Goal: Task Accomplishment & Management: Understand process/instructions

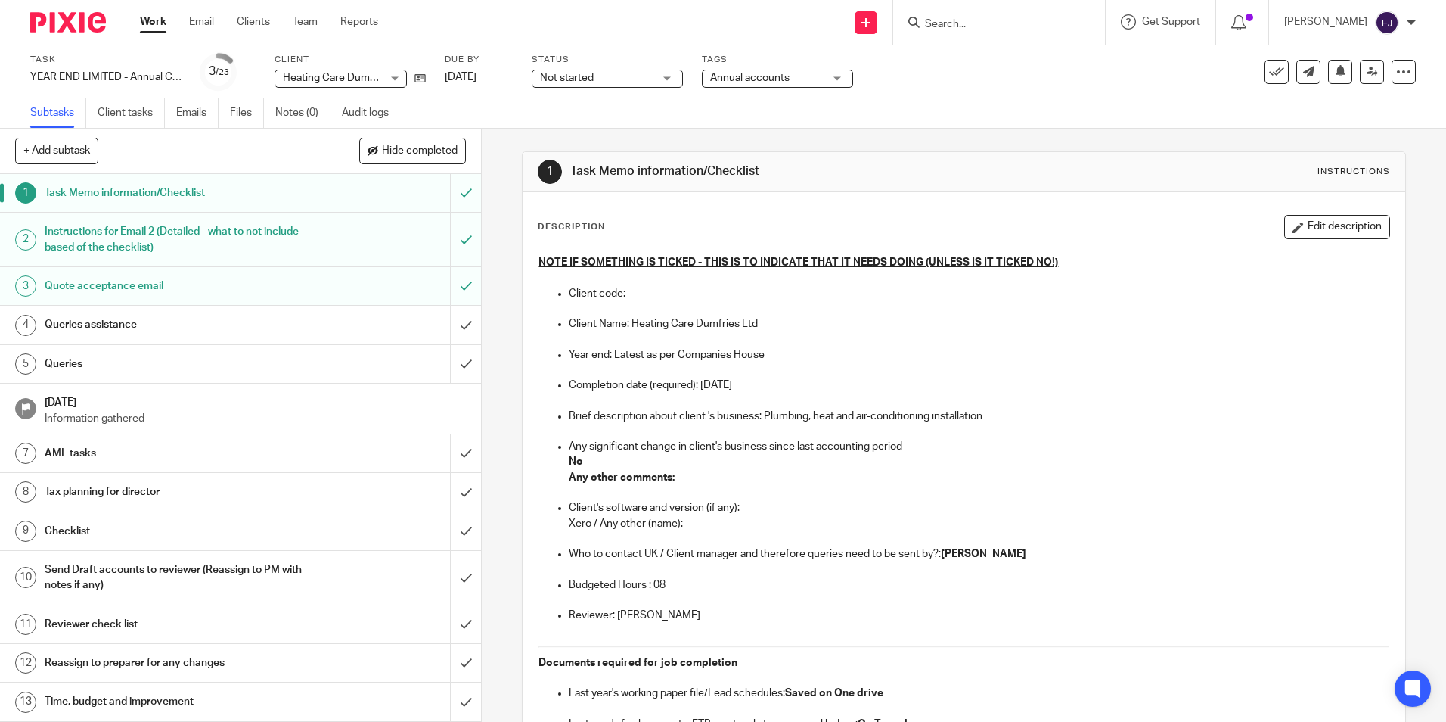
click at [98, 193] on h1 "Task Memo information/Checklist" at bounding box center [175, 193] width 260 height 23
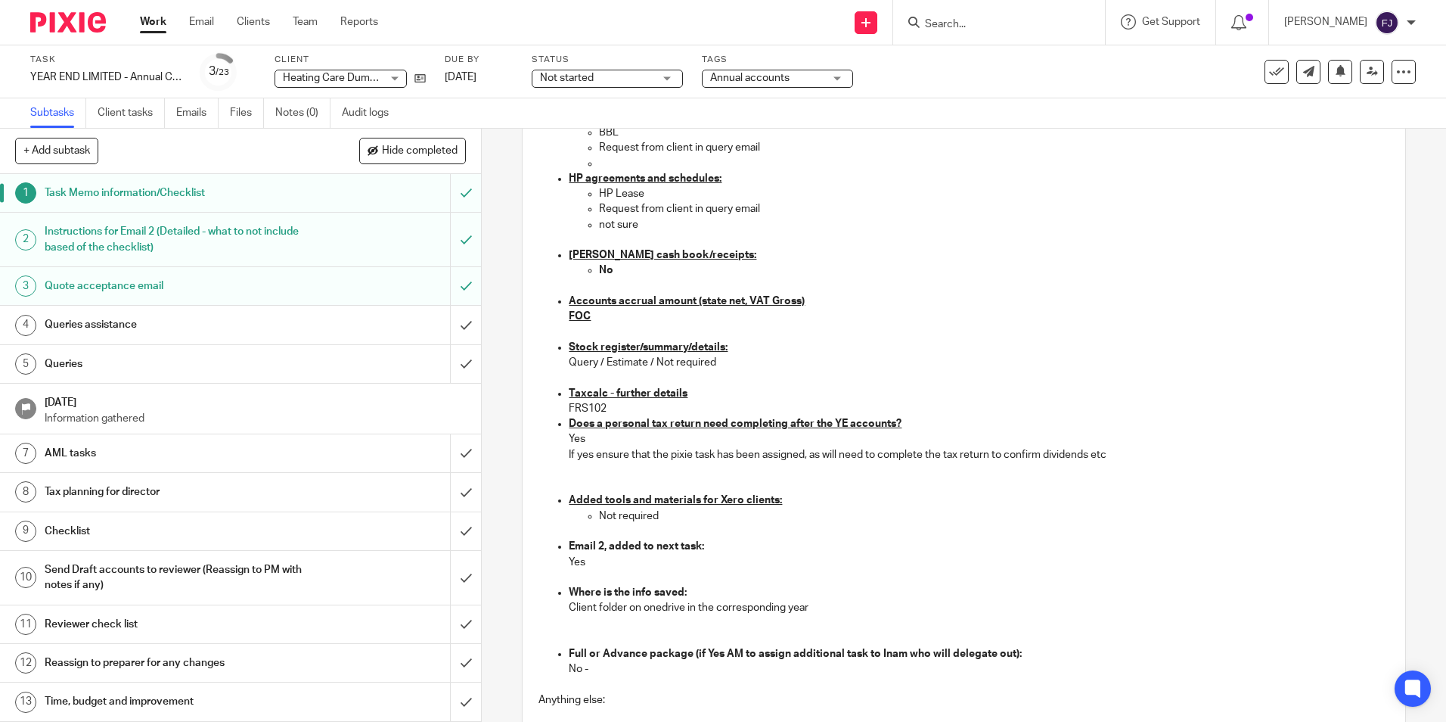
scroll to position [1068, 0]
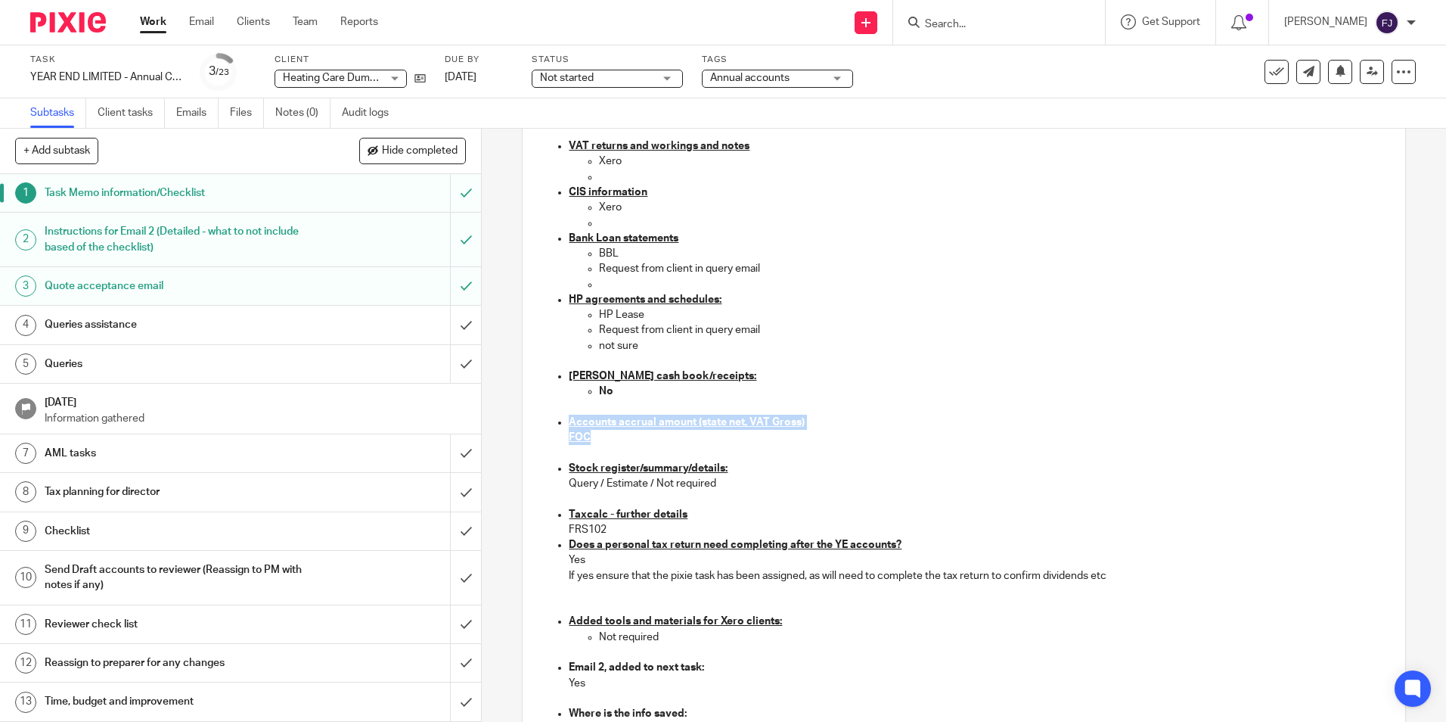
drag, startPoint x: 571, startPoint y: 420, endPoint x: 538, endPoint y: 418, distance: 33.3
click at [539, 418] on ul "Credit card statements Xero Cash book Xero Sales invoices/SDB Xero Purchase inv…" at bounding box center [964, 276] width 850 height 1073
click at [907, 471] on p "Stock register/summary/details:" at bounding box center [979, 468] width 820 height 15
